Goal: Information Seeking & Learning: Learn about a topic

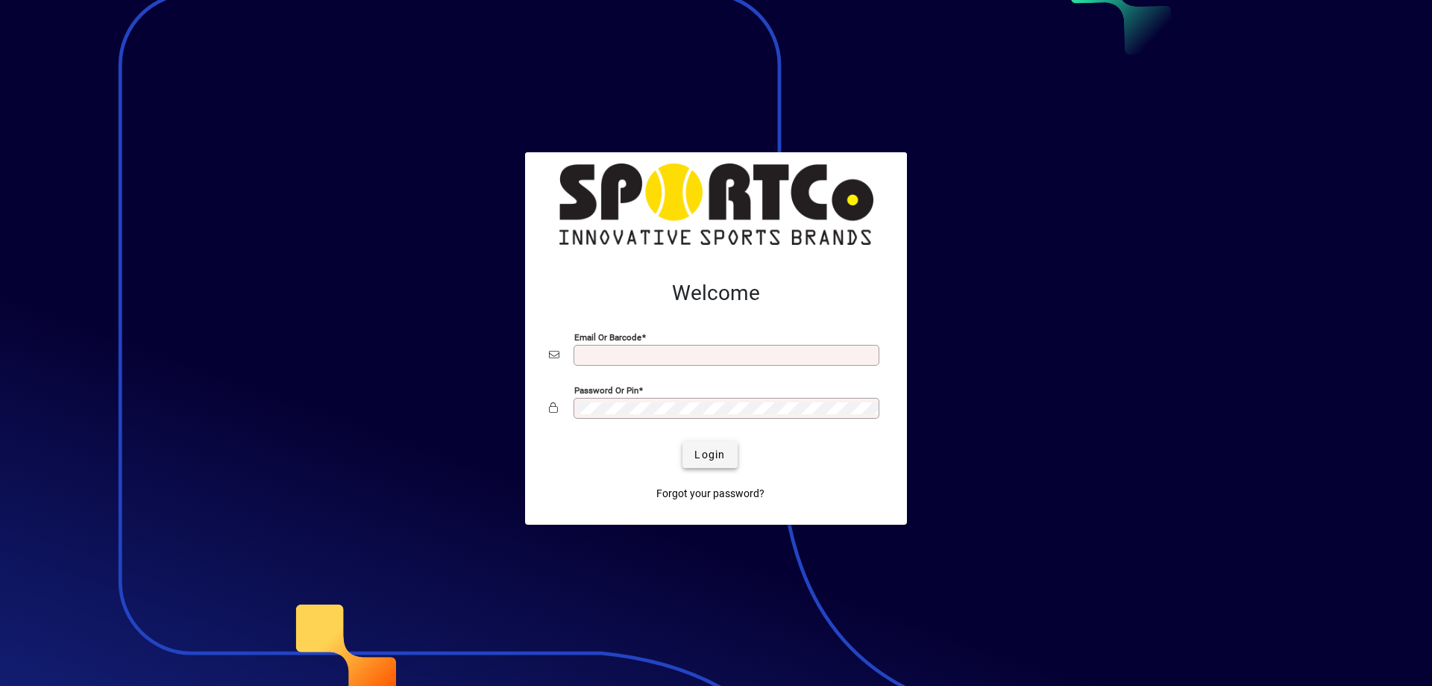
type input "**********"
click at [698, 445] on span "submit" at bounding box center [710, 454] width 54 height 36
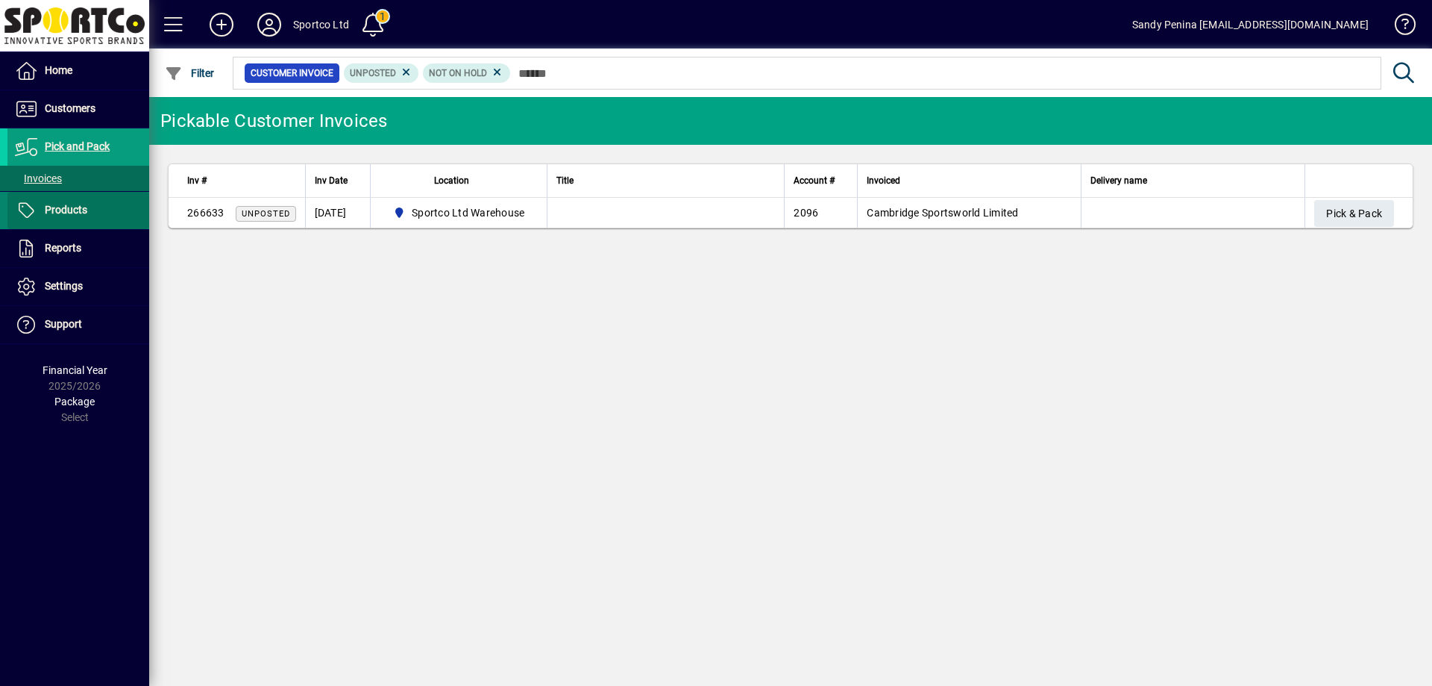
click at [109, 211] on span at bounding box center [78, 210] width 142 height 36
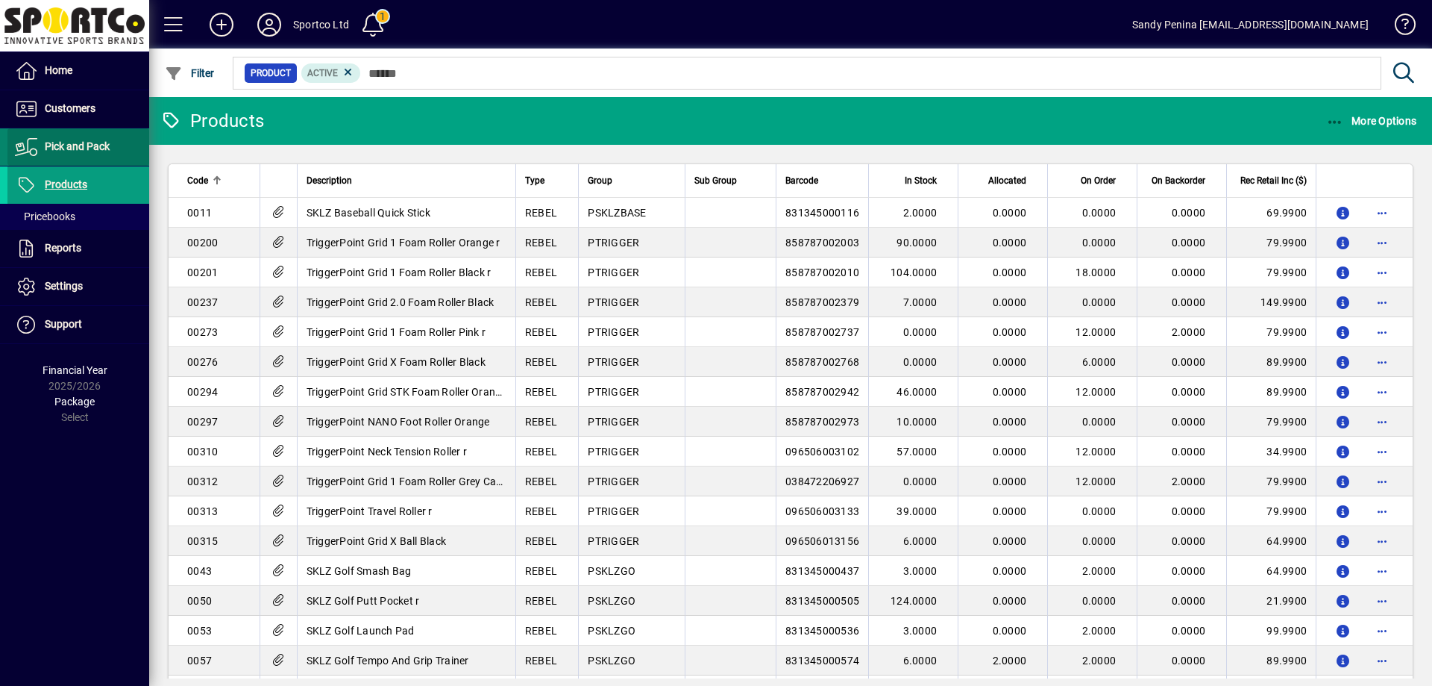
click at [69, 134] on span at bounding box center [78, 147] width 142 height 36
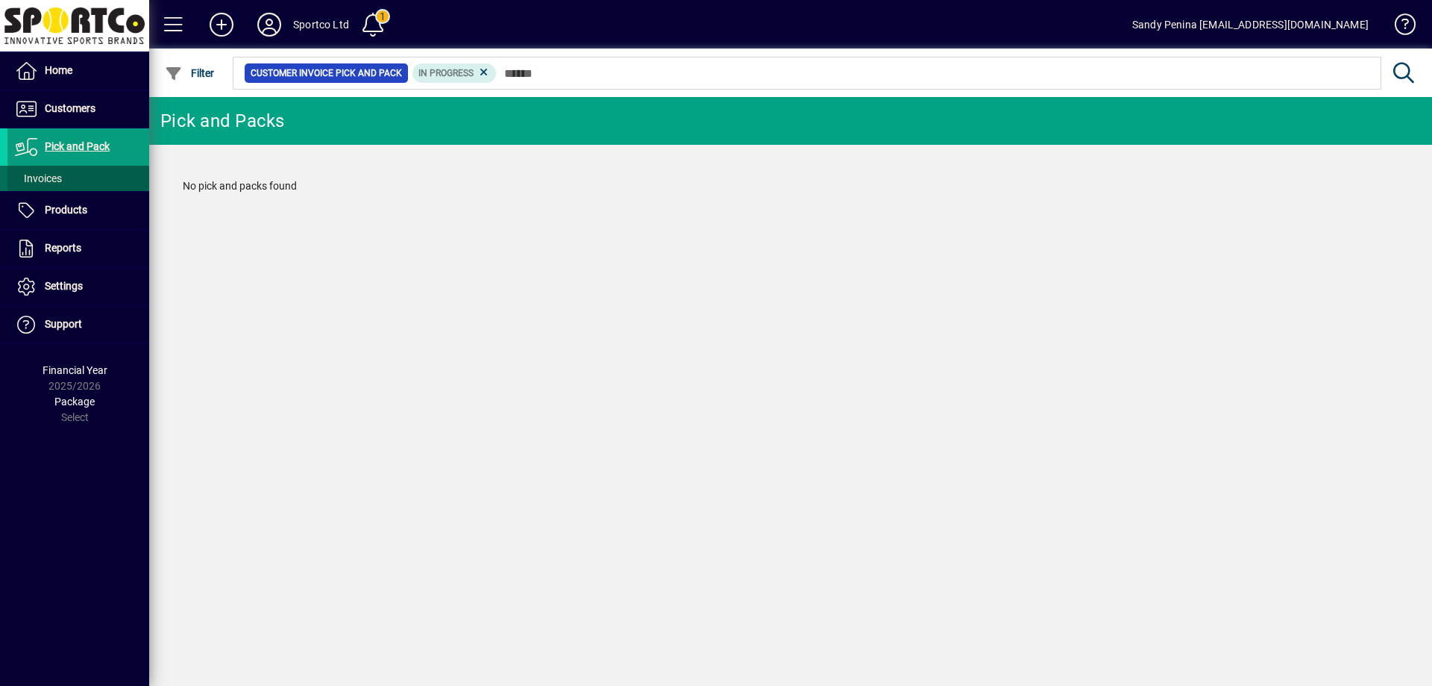
click at [72, 169] on span at bounding box center [78, 178] width 142 height 36
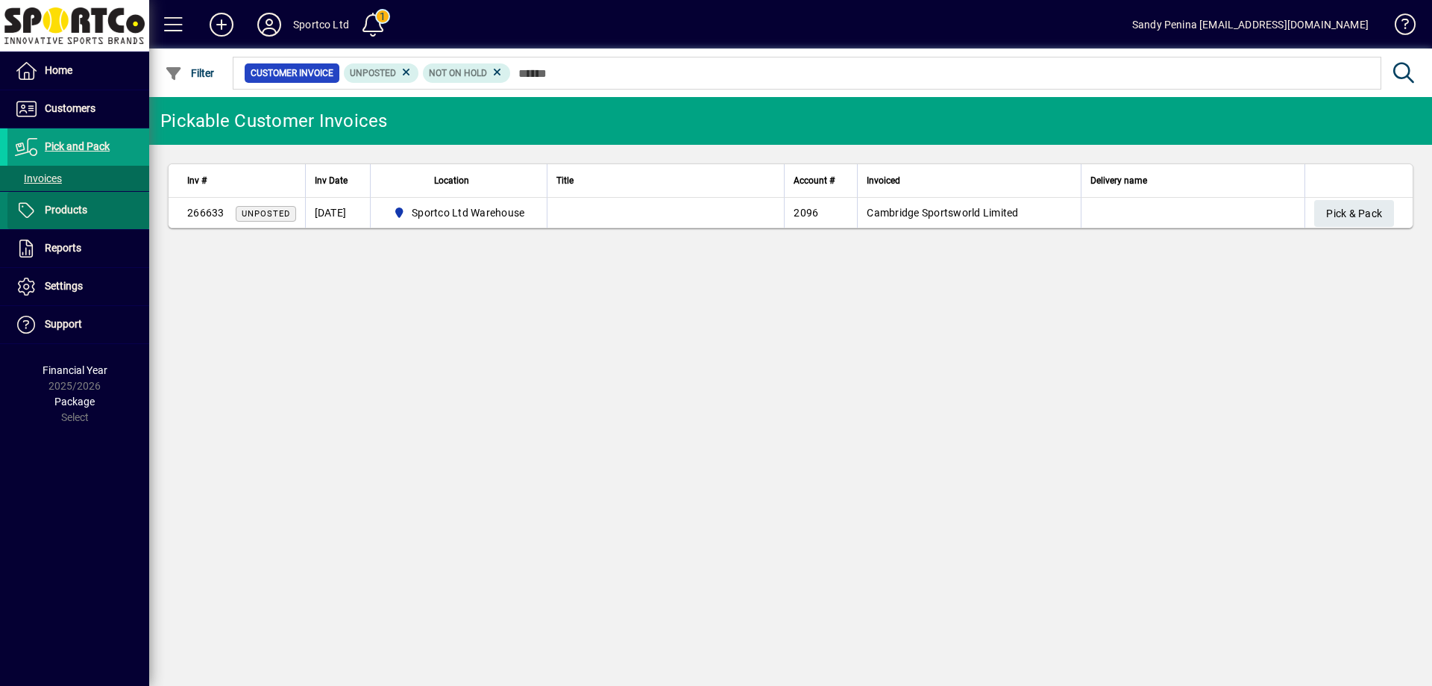
click at [79, 213] on span "Products" at bounding box center [66, 210] width 43 height 12
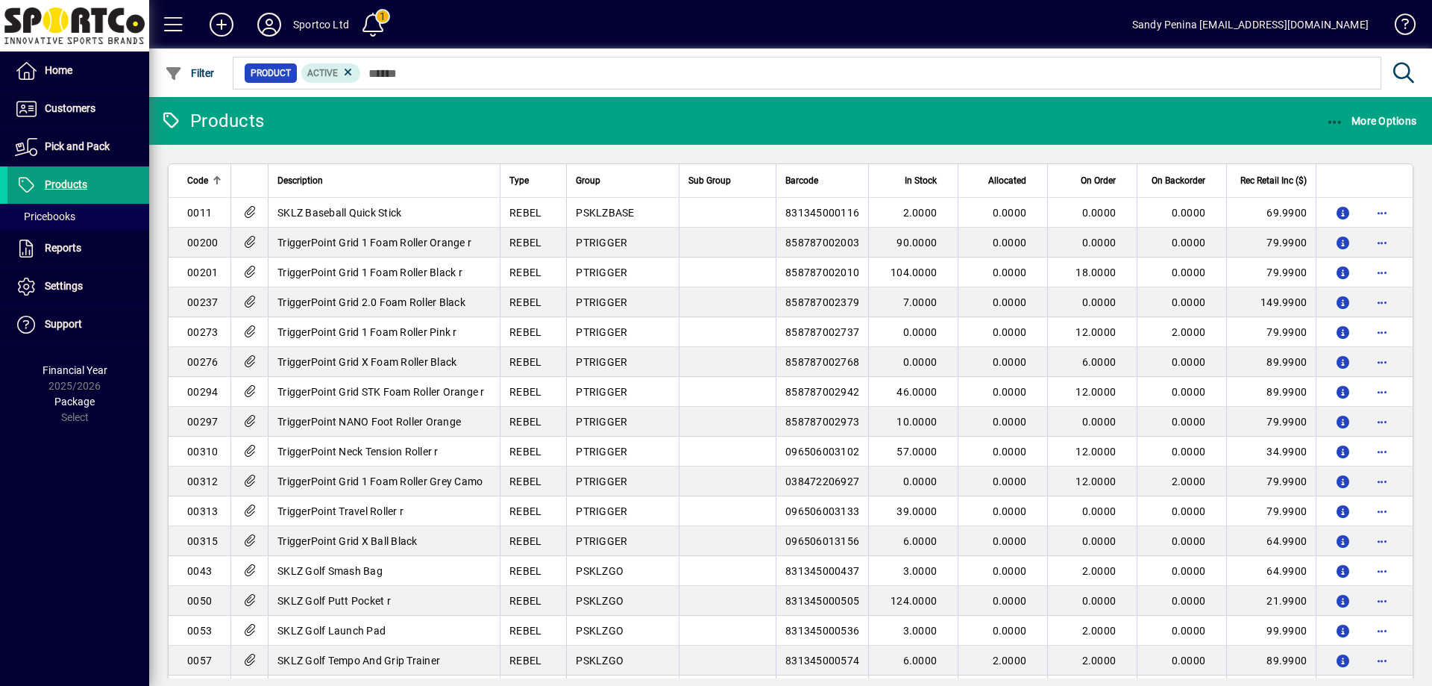
click at [1317, 119] on div "More Options" at bounding box center [1372, 120] width 122 height 27
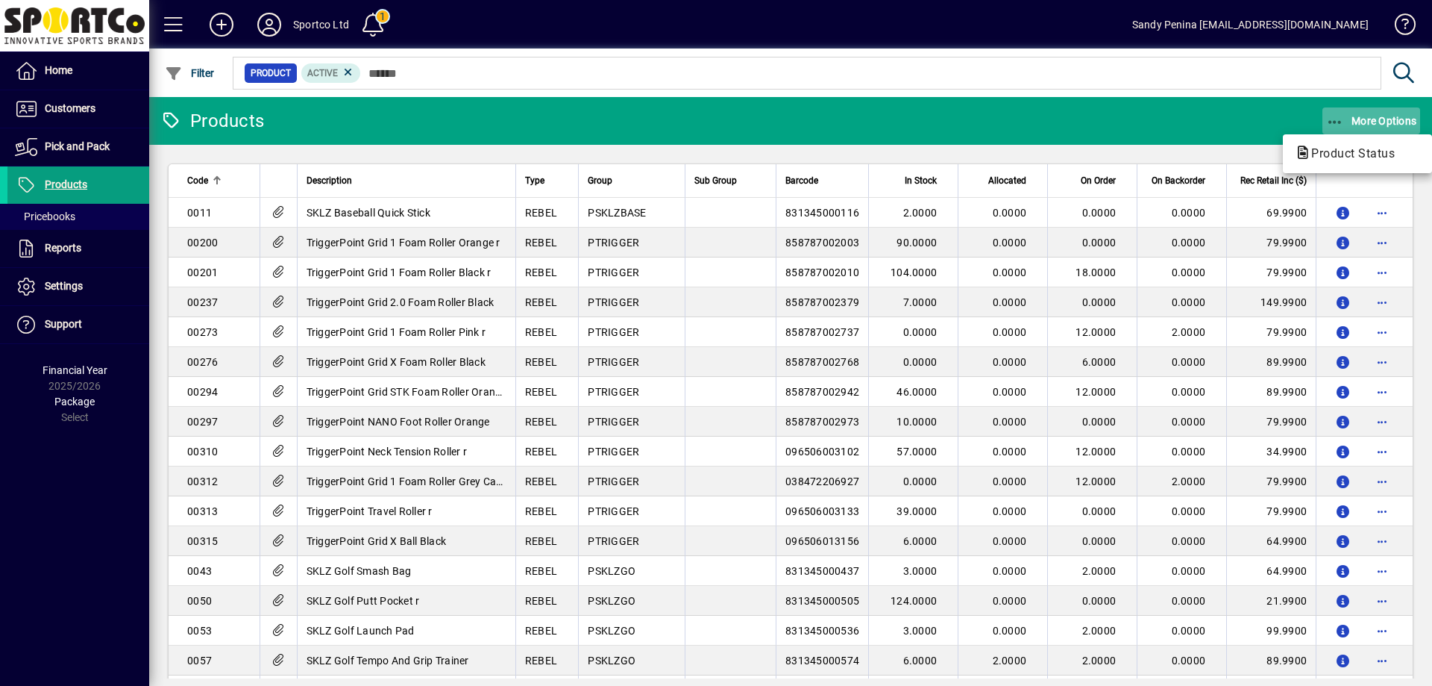
click at [1353, 132] on div at bounding box center [716, 343] width 1432 height 686
click at [1330, 119] on icon "button" at bounding box center [1335, 122] width 19 height 15
click at [1341, 148] on span "Product Status" at bounding box center [1348, 153] width 107 height 14
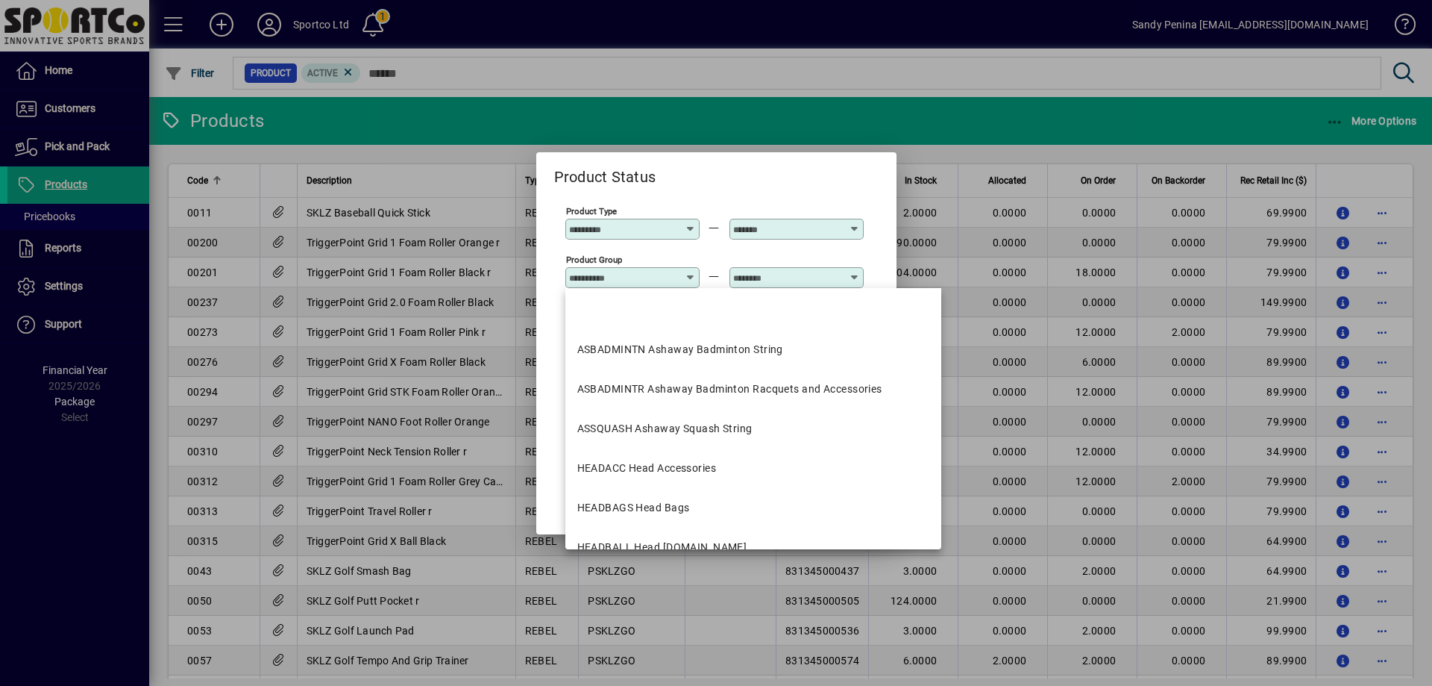
click at [630, 278] on input "Product Group" at bounding box center [623, 278] width 109 height 12
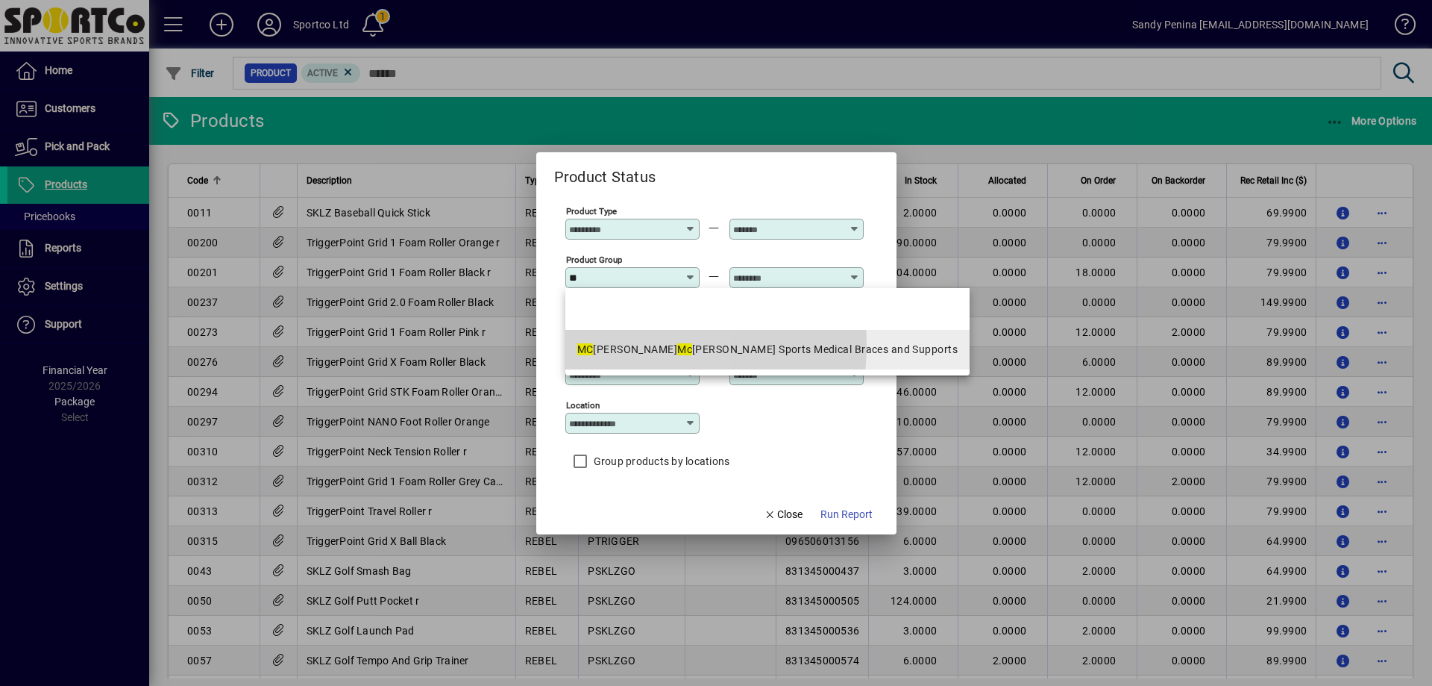
click at [610, 345] on div "MC DAVID Mc David Sports Medical Braces and Supports" at bounding box center [767, 350] width 380 height 16
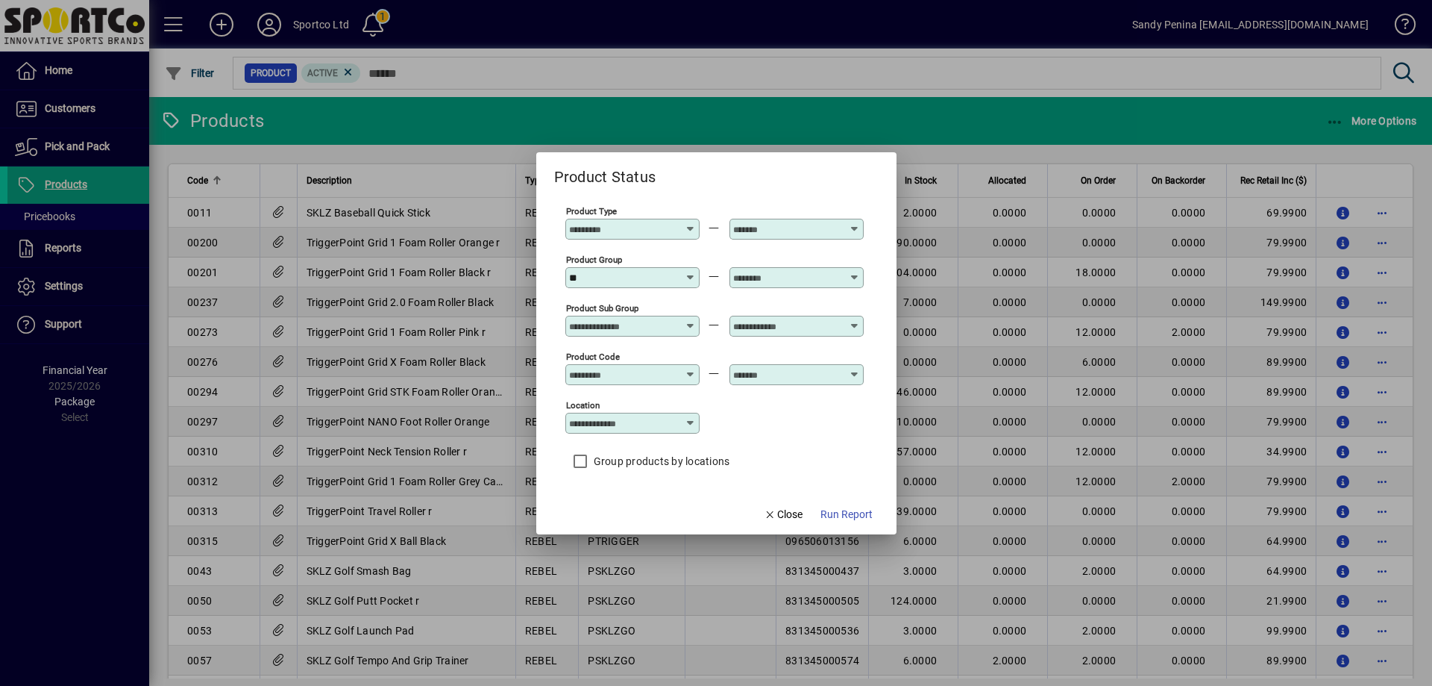
type input "**********"
click at [753, 273] on input "text" at bounding box center [787, 278] width 109 height 12
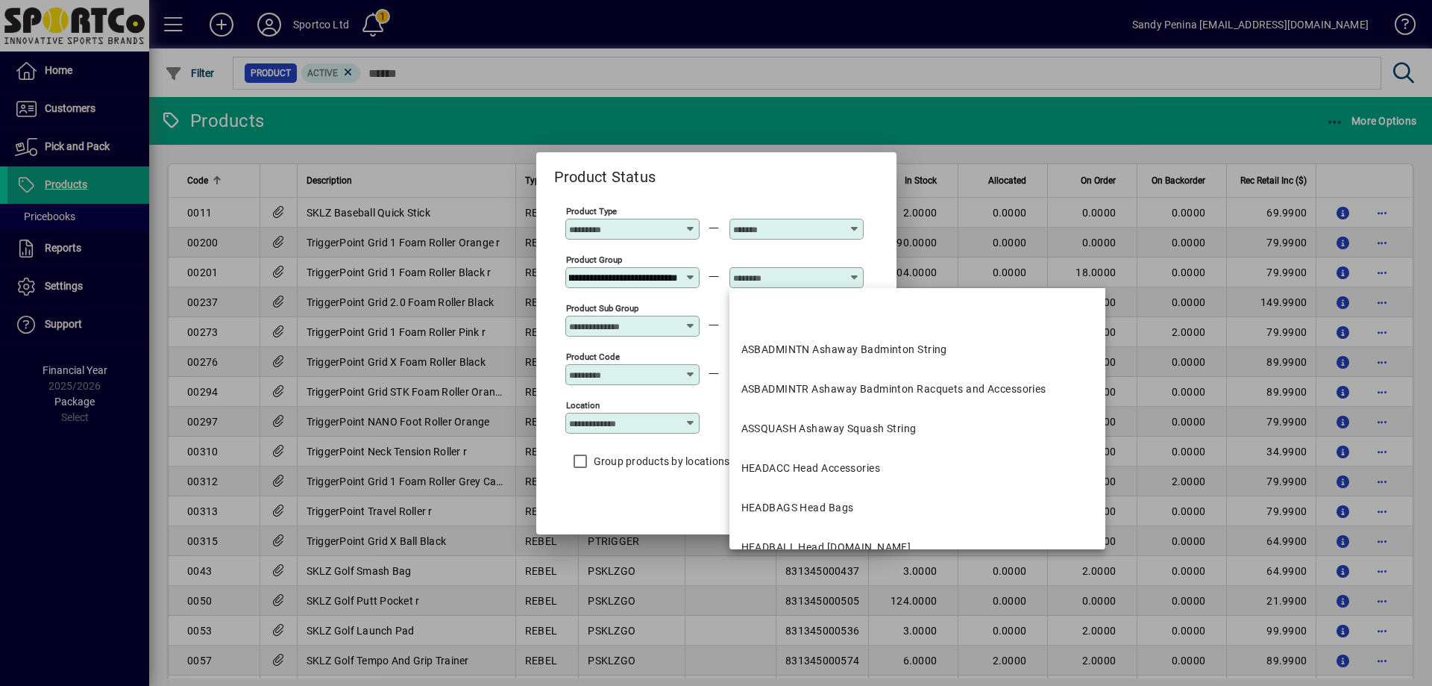
scroll to position [0, 0]
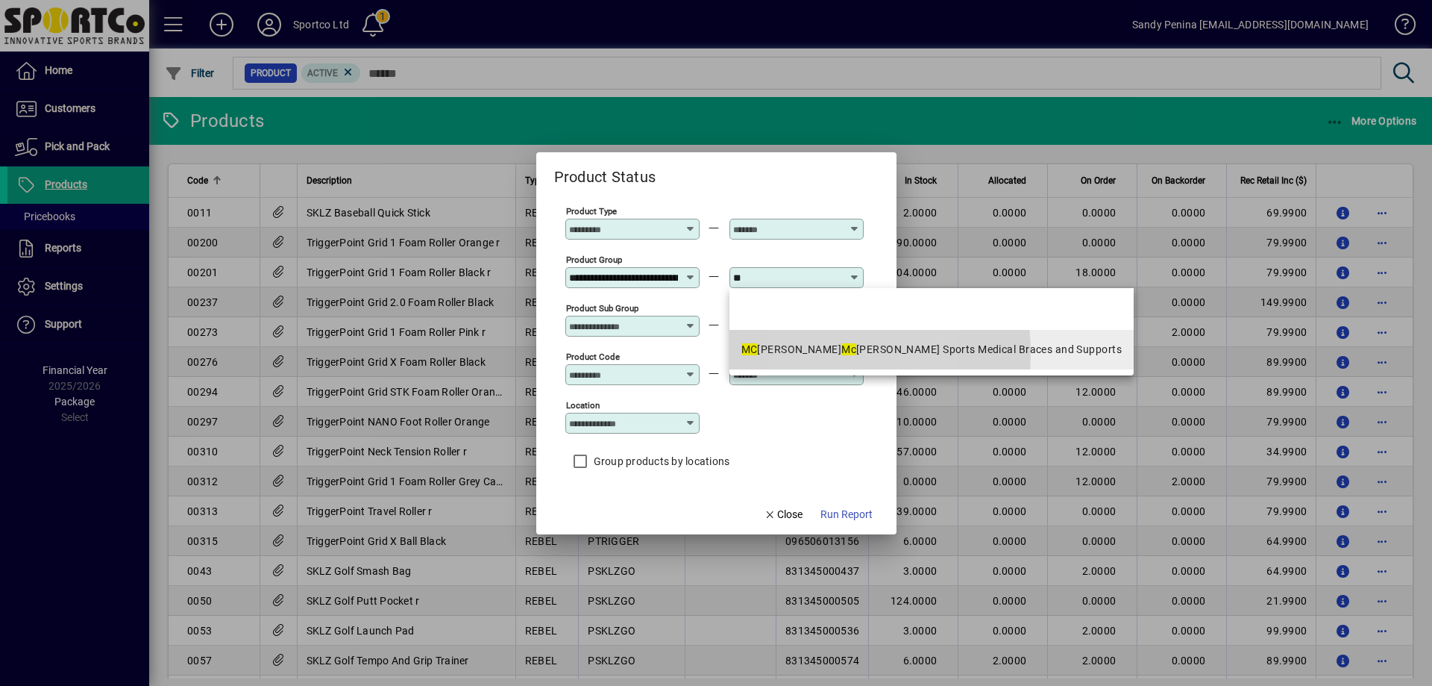
click at [841, 354] on em "Mc" at bounding box center [848, 349] width 15 height 12
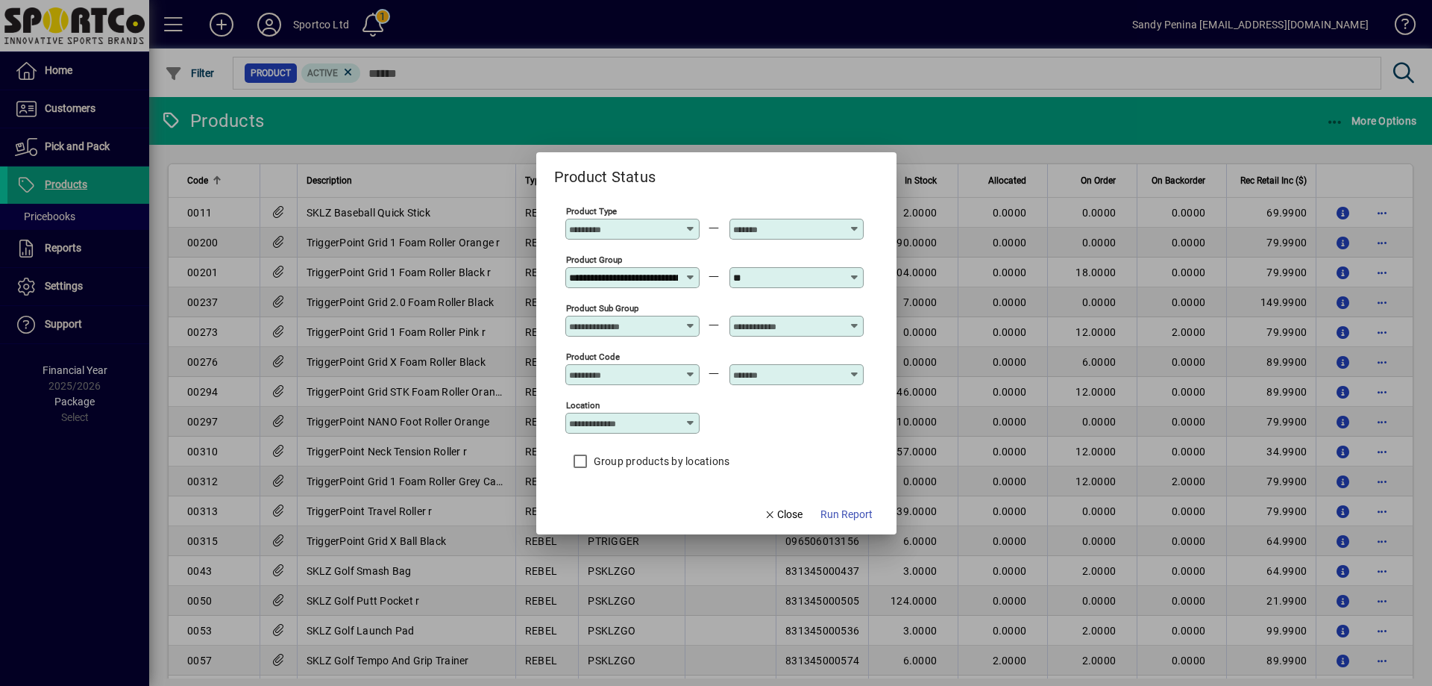
type input "**********"
click at [830, 518] on span "Run Report" at bounding box center [847, 515] width 52 height 16
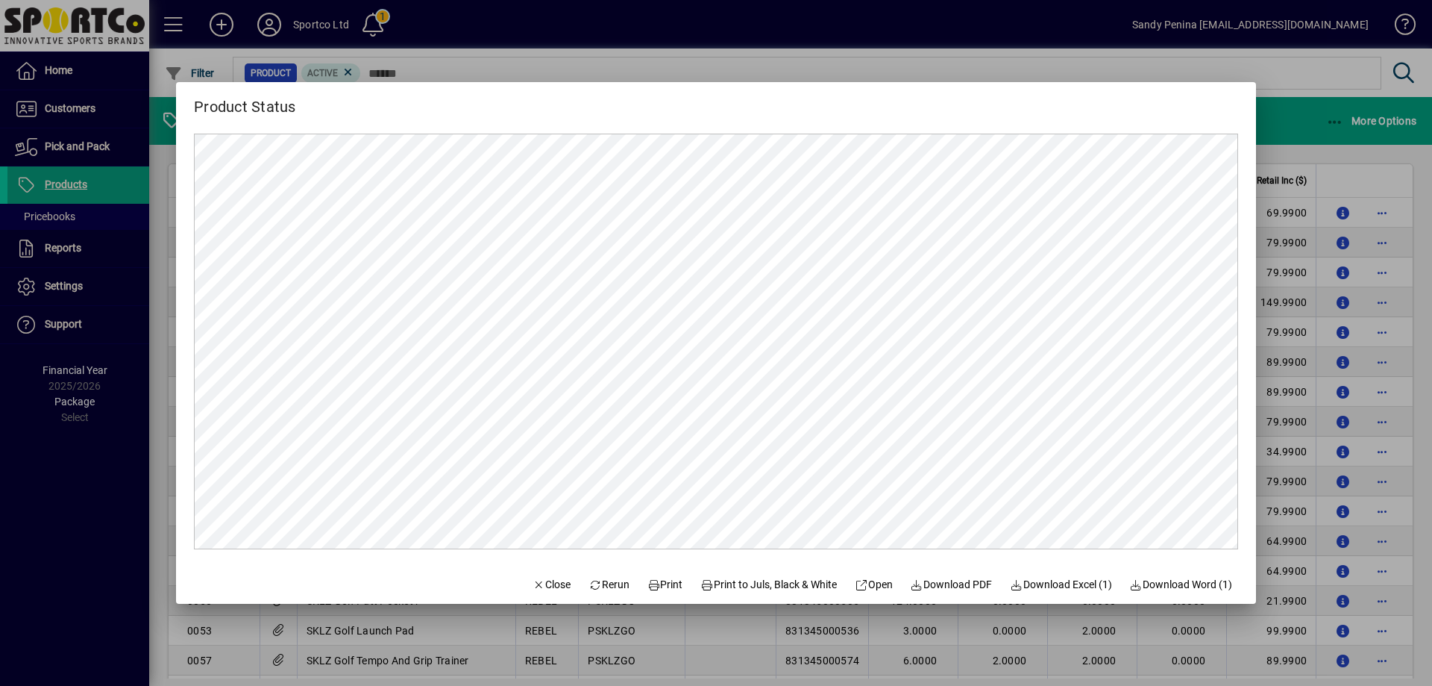
scroll to position [0, 0]
click at [662, 579] on span "Print" at bounding box center [666, 585] width 36 height 16
click at [655, 578] on span "Print" at bounding box center [666, 585] width 36 height 16
click at [672, 589] on span at bounding box center [666, 584] width 48 height 36
click at [531, 574] on span "button" at bounding box center [552, 584] width 51 height 36
